Goal: Check status: Check status

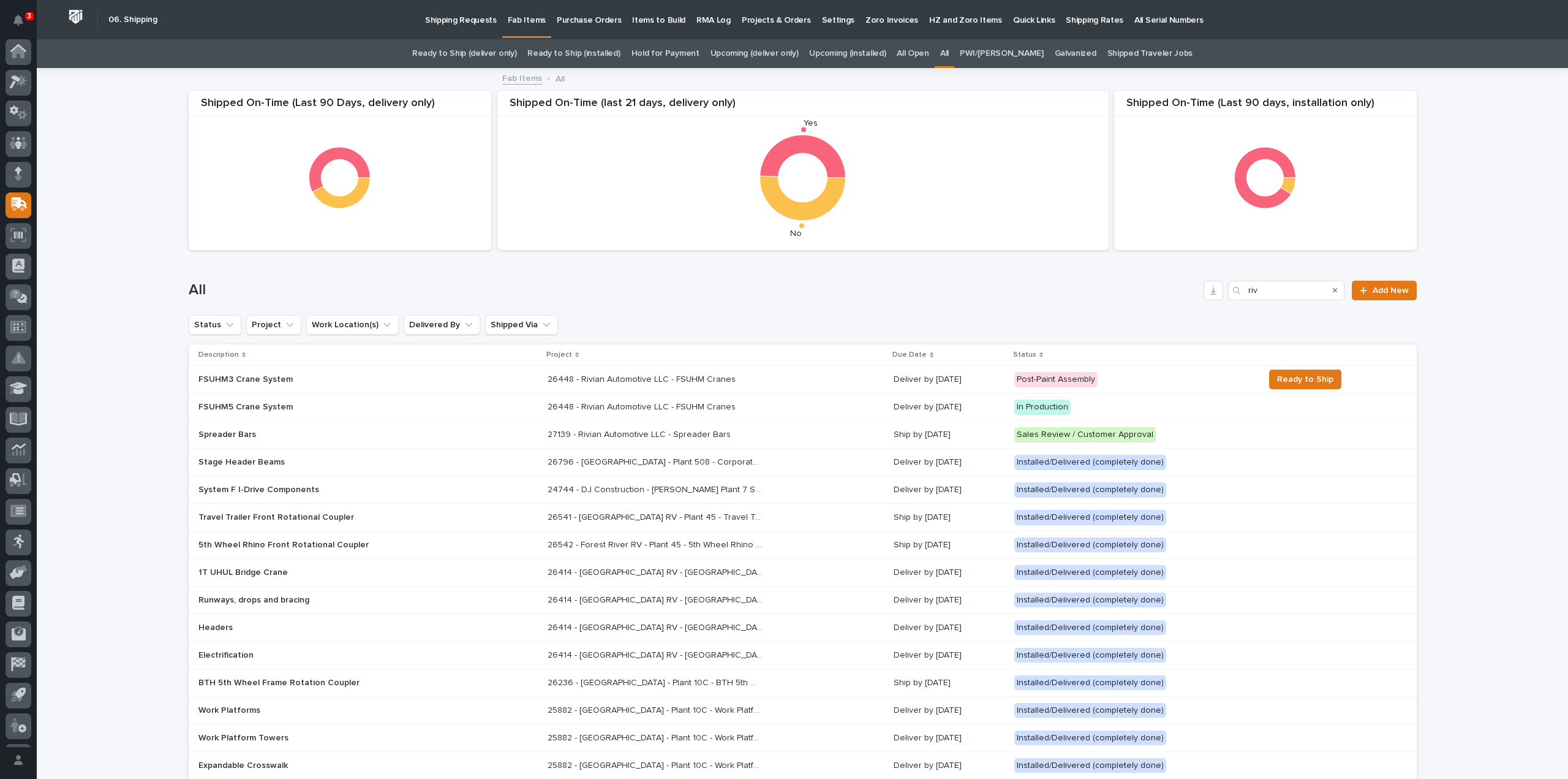
scroll to position [27, 0]
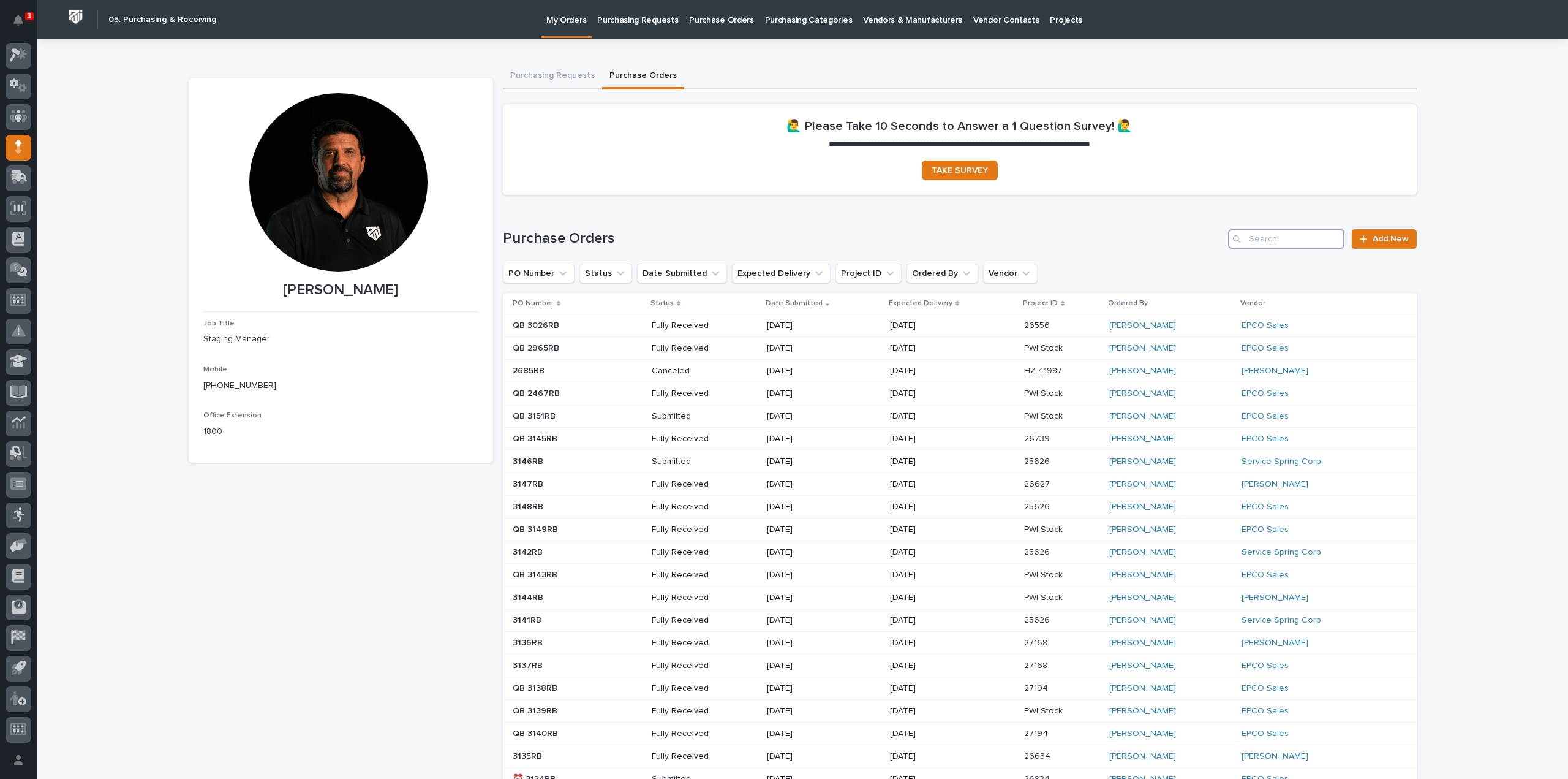
click at [1283, 240] on input "Search" at bounding box center [1286, 239] width 116 height 20
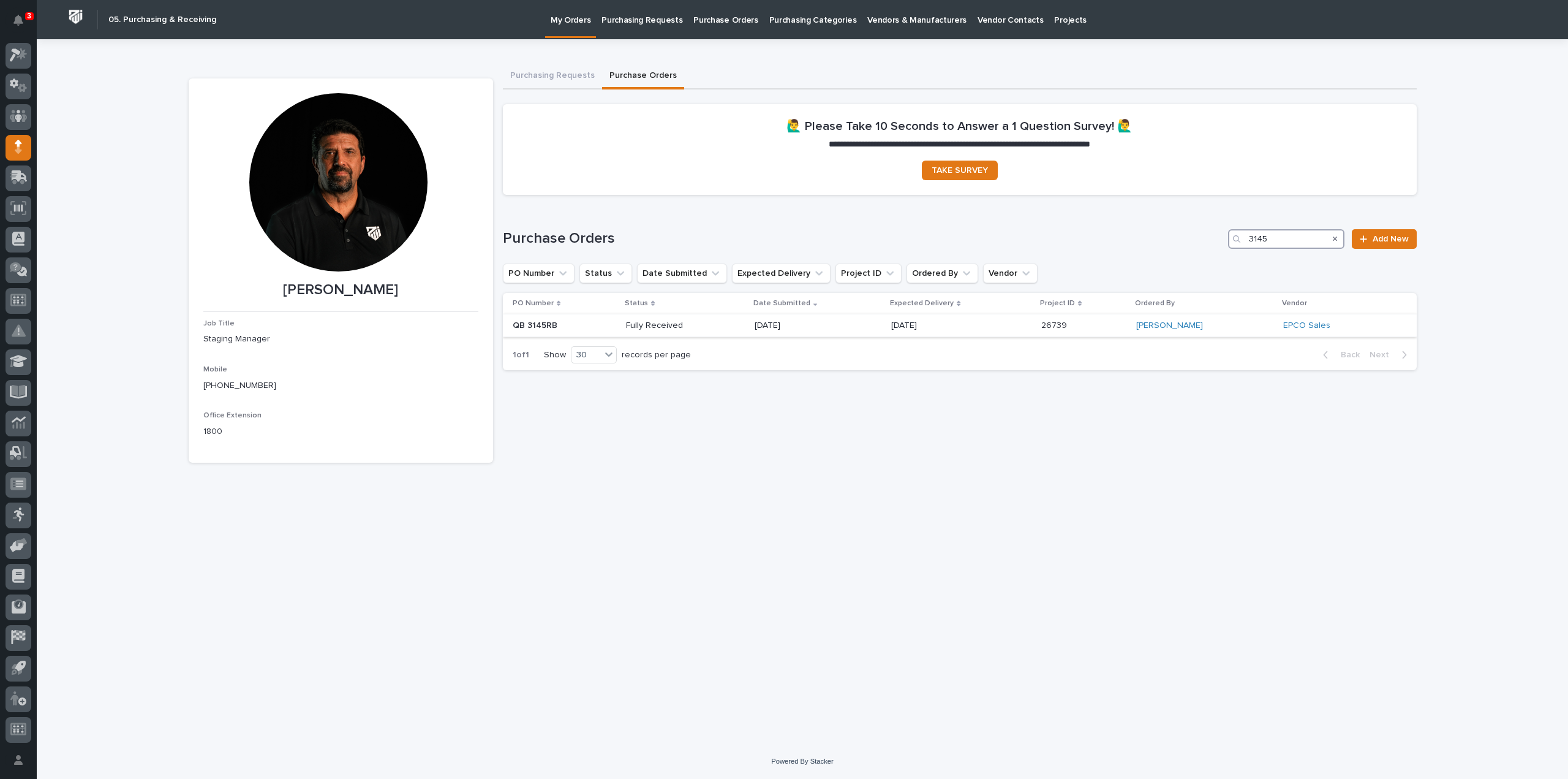
type input "3145"
click at [663, 325] on p "Fully Received" at bounding box center [670, 326] width 88 height 11
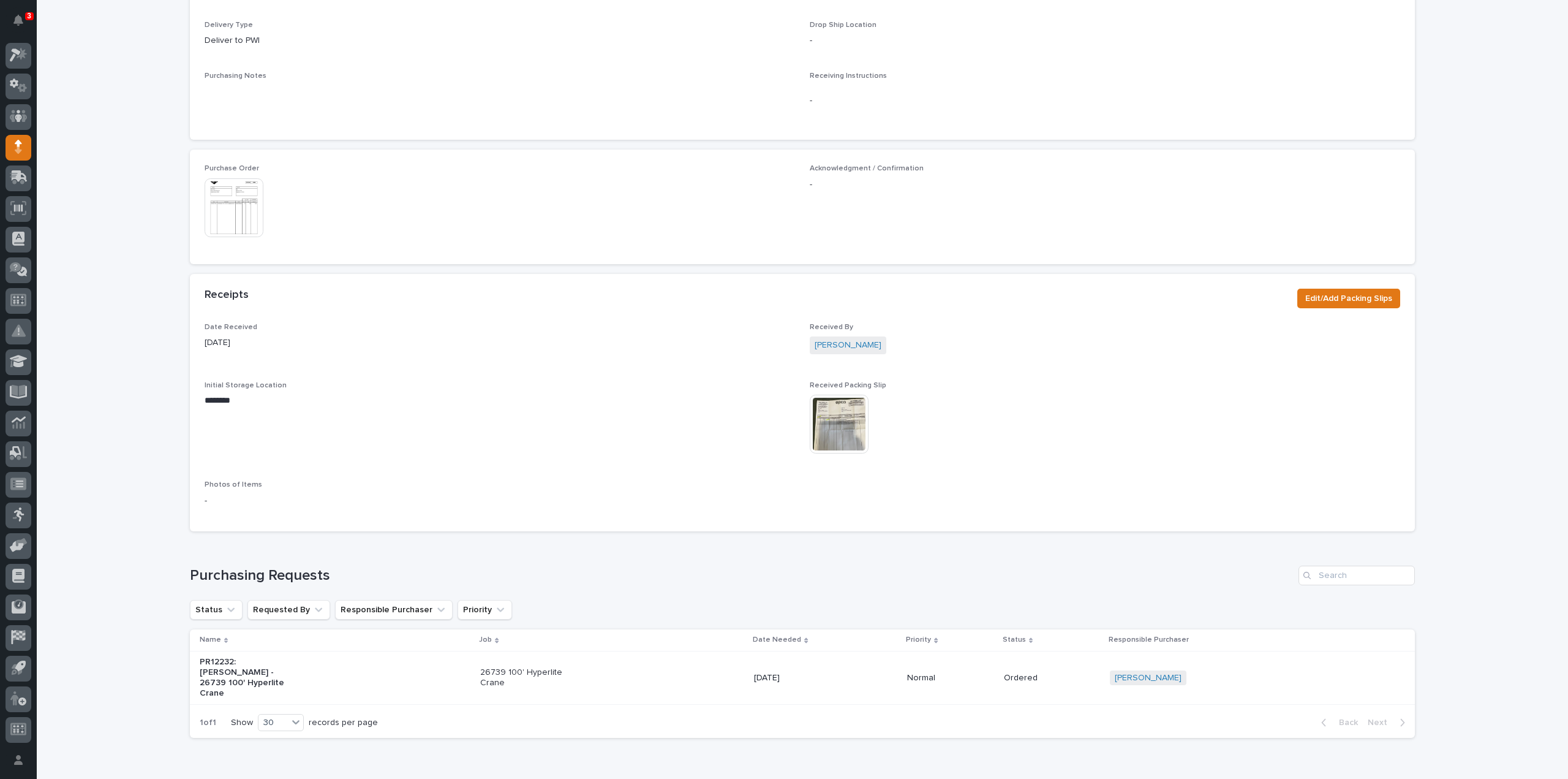
scroll to position [563, 0]
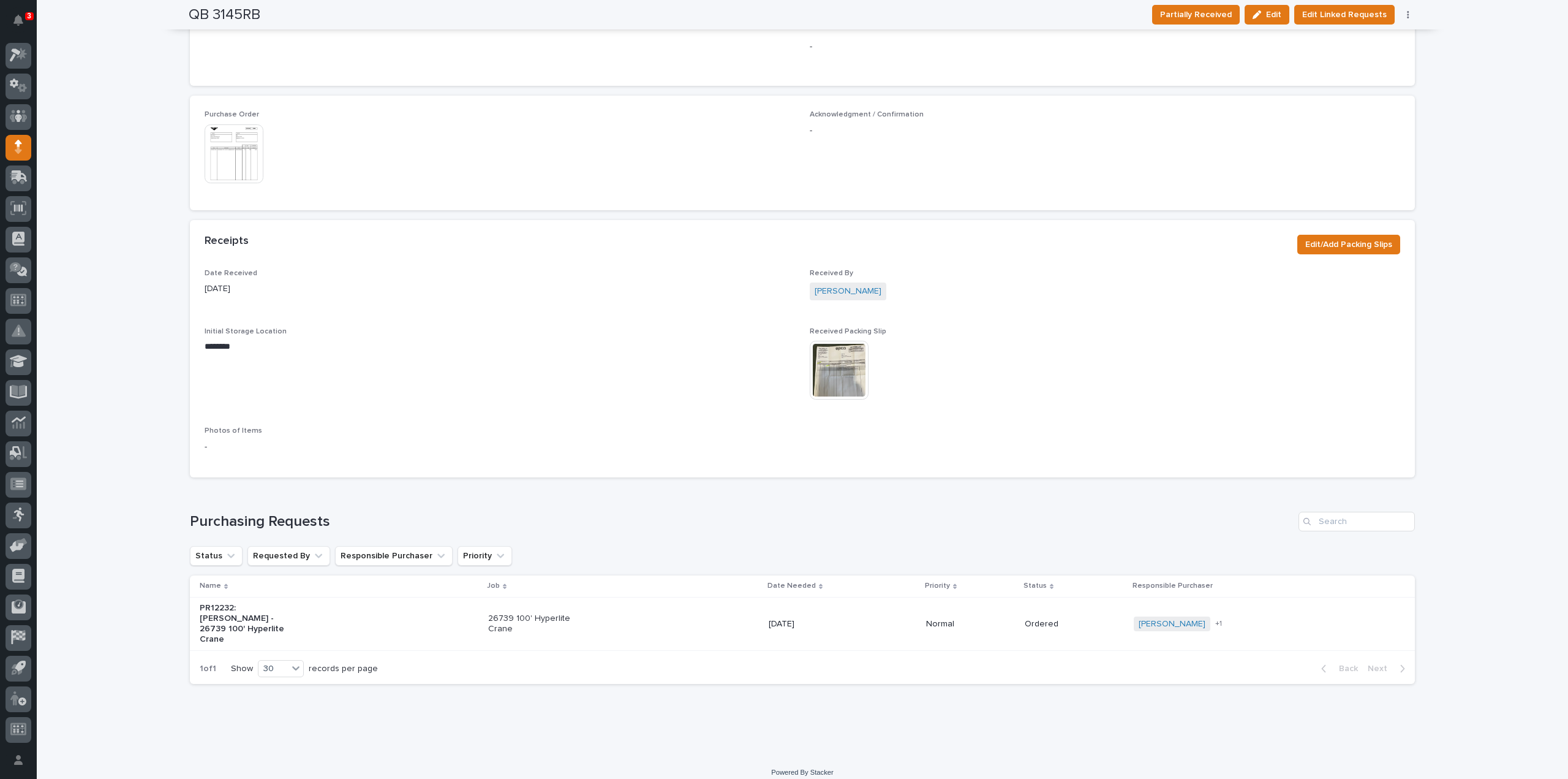
click at [844, 368] on img at bounding box center [840, 370] width 59 height 59
